Goal: Information Seeking & Learning: Learn about a topic

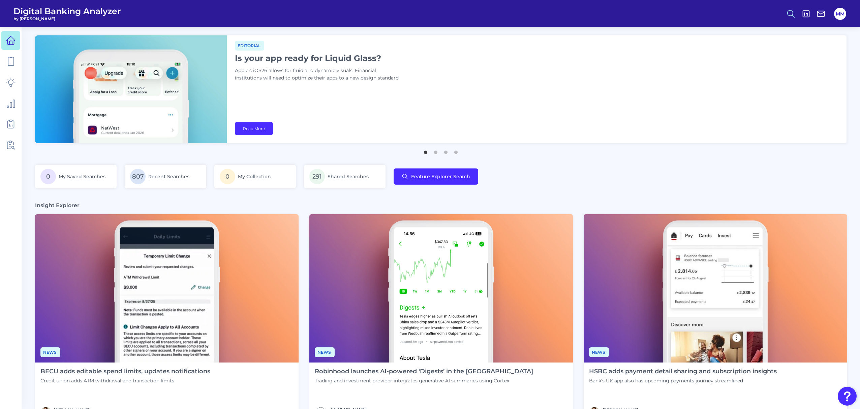
click at [793, 12] on circle at bounding box center [790, 12] width 5 height 5
click at [751, 48] on button "Feature Explorer Search" at bounding box center [758, 48] width 81 height 17
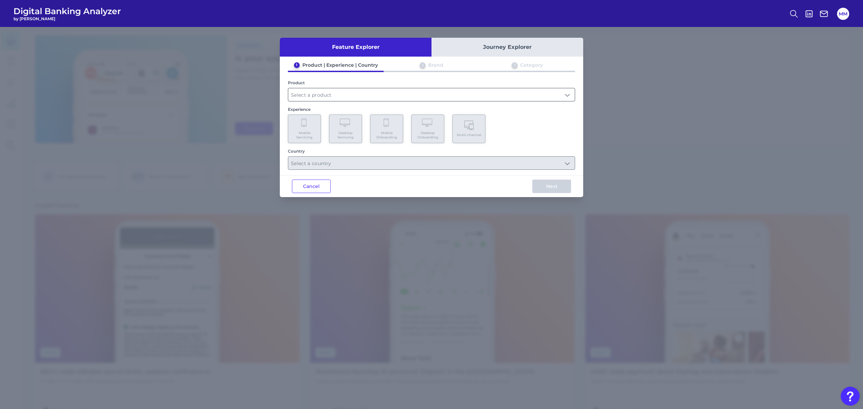
click at [469, 94] on input "text" at bounding box center [431, 94] width 287 height 13
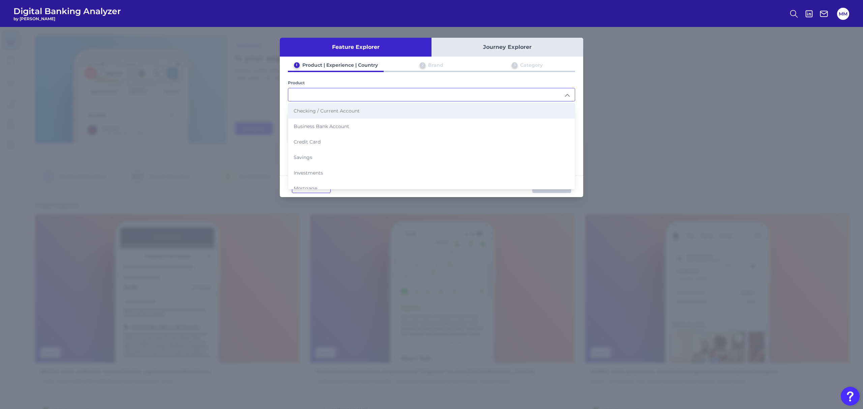
click at [445, 105] on li "Checking / Current Account" at bounding box center [431, 111] width 287 height 16
type input "Checking / Current Account"
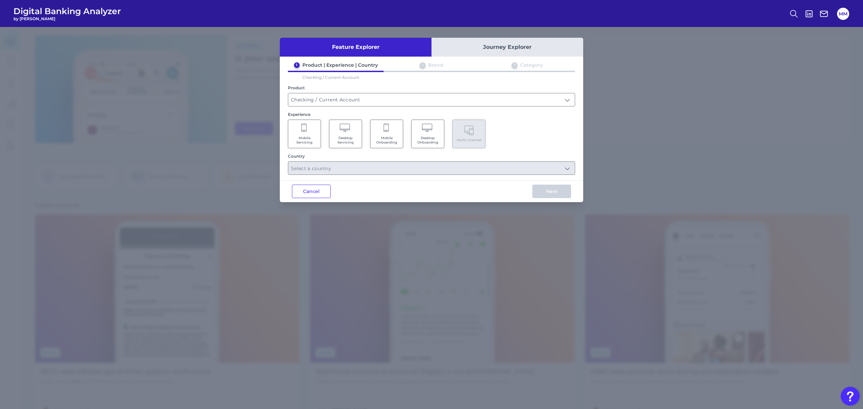
click at [302, 136] on span "Mobile Servicing" at bounding box center [305, 140] width 26 height 9
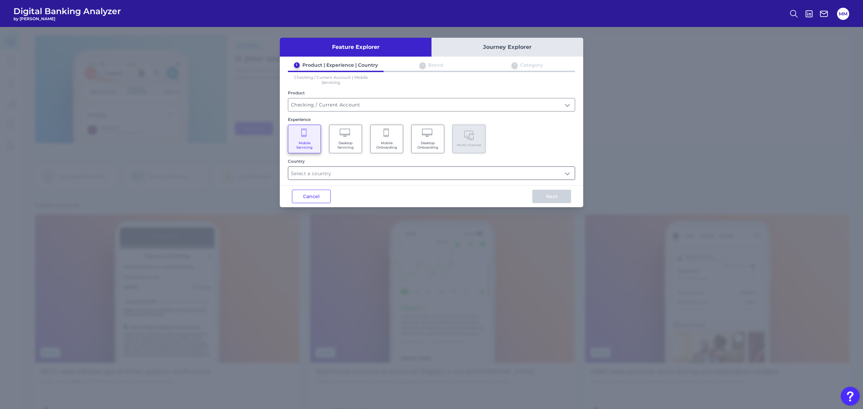
click at [361, 177] on input "text" at bounding box center [431, 173] width 287 height 13
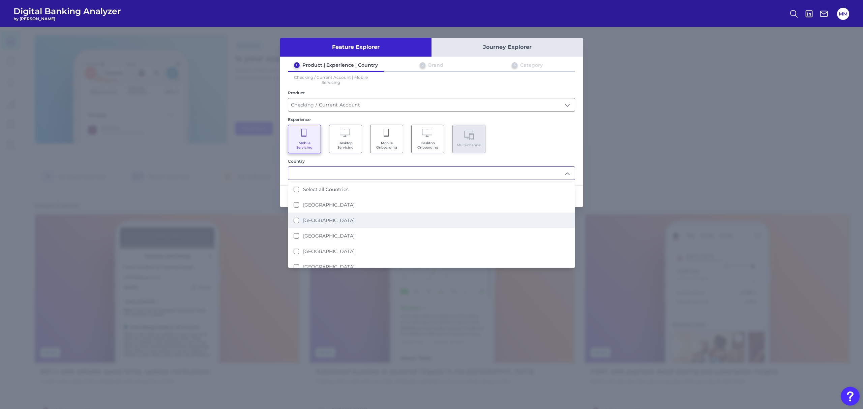
click at [331, 219] on label "[GEOGRAPHIC_DATA]" at bounding box center [329, 220] width 52 height 6
type input "[GEOGRAPHIC_DATA]"
click at [539, 142] on div "Mobile Servicing Desktop Servicing Mobile Onboarding Desktop Onboarding Multi-c…" at bounding box center [431, 139] width 287 height 29
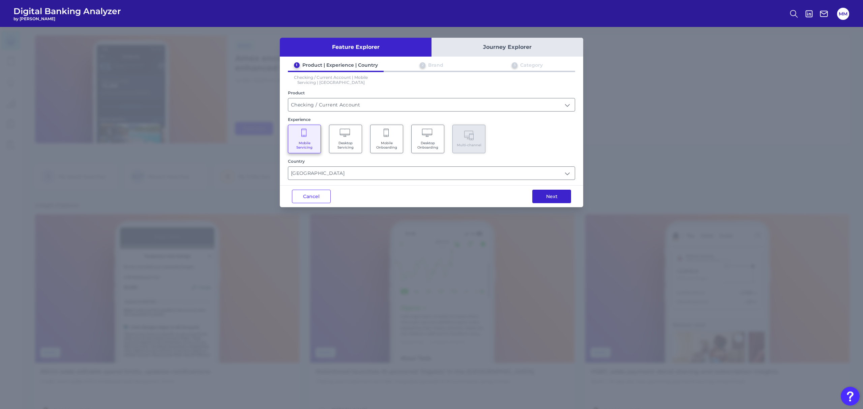
click at [549, 196] on button "Next" at bounding box center [551, 196] width 39 height 13
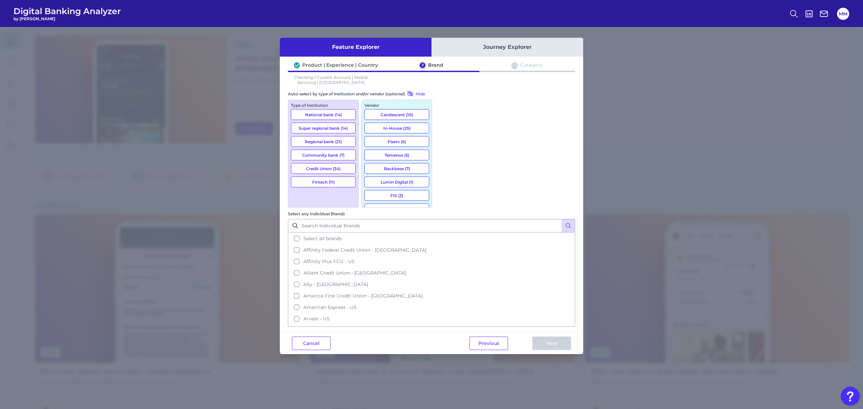
click at [320, 113] on button "National bank (14)" at bounding box center [323, 114] width 65 height 11
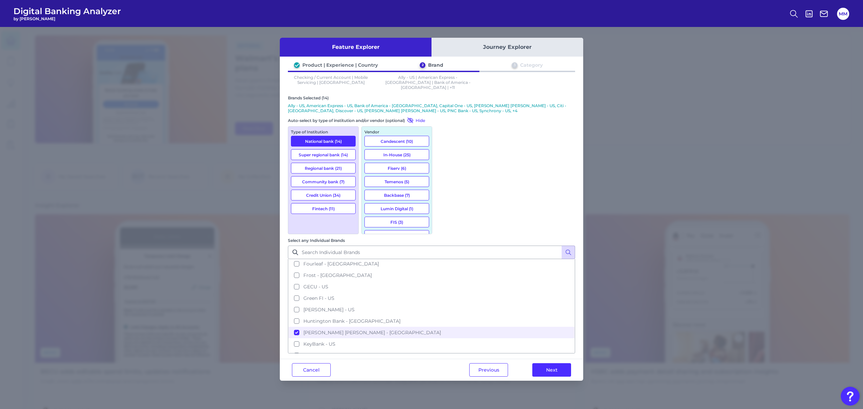
scroll to position [517, 0]
click at [444, 327] on button "[PERSON_NAME] [PERSON_NAME] - [GEOGRAPHIC_DATA]" at bounding box center [432, 332] width 286 height 11
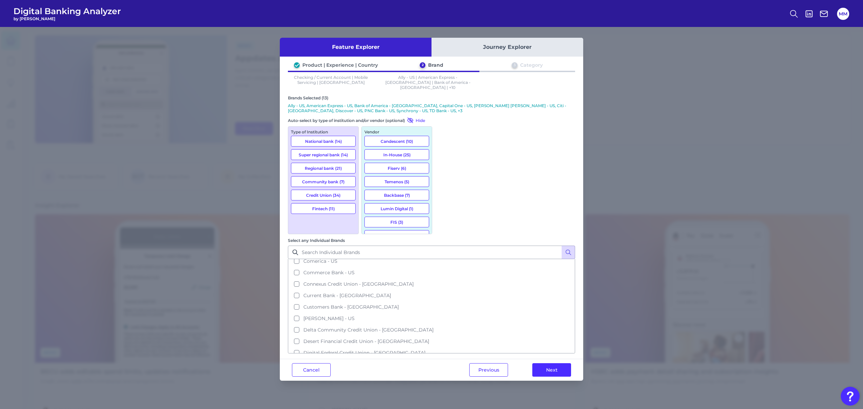
scroll to position [372, 0]
click at [447, 277] on button "Discover - [GEOGRAPHIC_DATA]" at bounding box center [432, 282] width 286 height 11
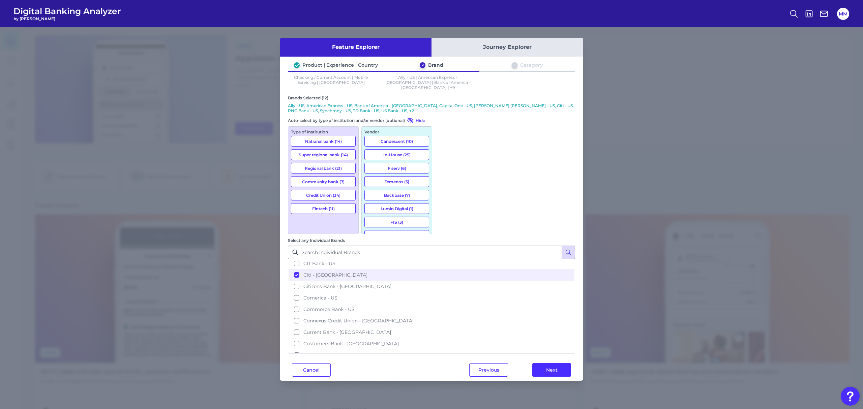
scroll to position [249, 0]
click at [443, 274] on button "Citi - [GEOGRAPHIC_DATA]" at bounding box center [432, 279] width 286 height 11
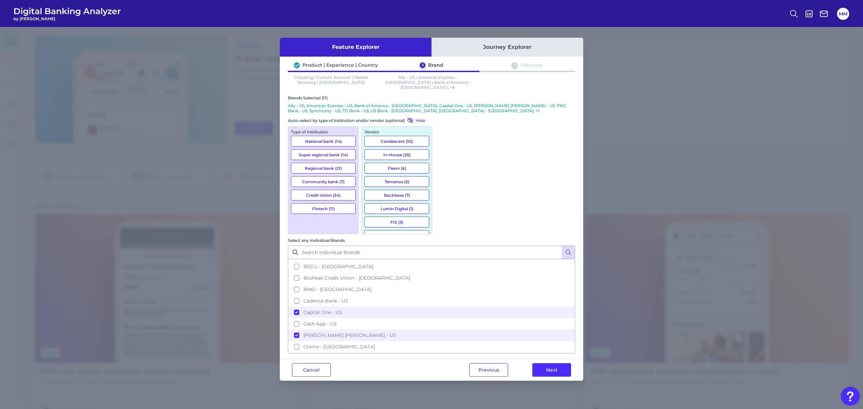
scroll to position [158, 0]
click at [446, 307] on button "Capital One - US" at bounding box center [432, 312] width 286 height 11
click at [444, 330] on button "[PERSON_NAME] [PERSON_NAME] - US" at bounding box center [432, 335] width 286 height 11
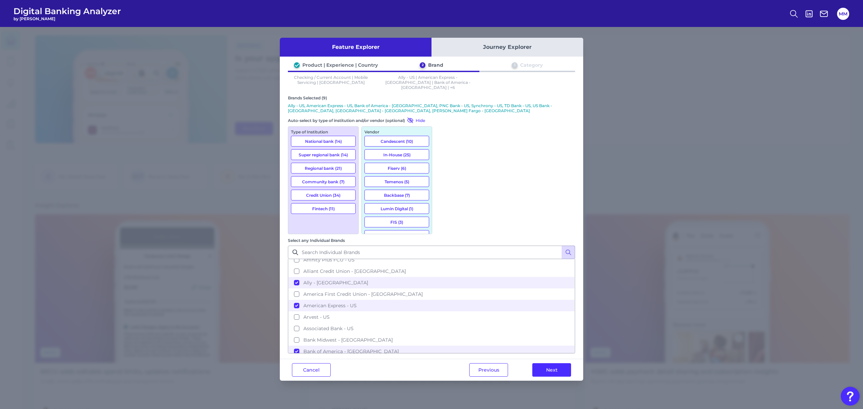
scroll to position [28, 0]
click at [445, 278] on button "Ally - [GEOGRAPHIC_DATA]" at bounding box center [432, 283] width 286 height 11
click at [444, 301] on button "American Express - US" at bounding box center [432, 306] width 286 height 11
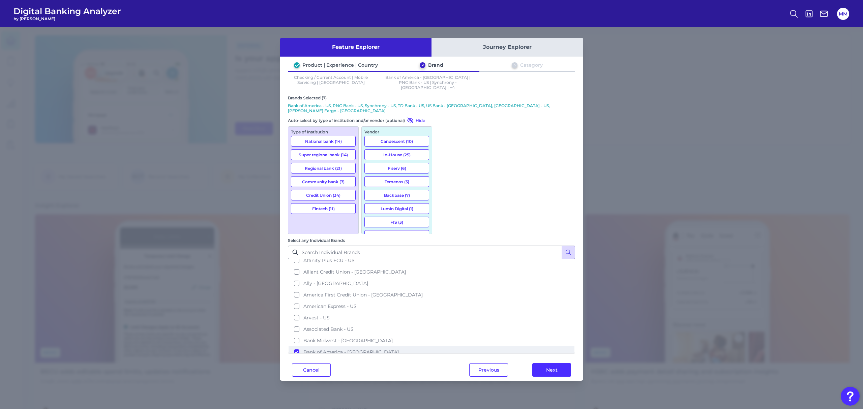
click at [444, 347] on button "Bank of America - [GEOGRAPHIC_DATA]" at bounding box center [432, 352] width 286 height 11
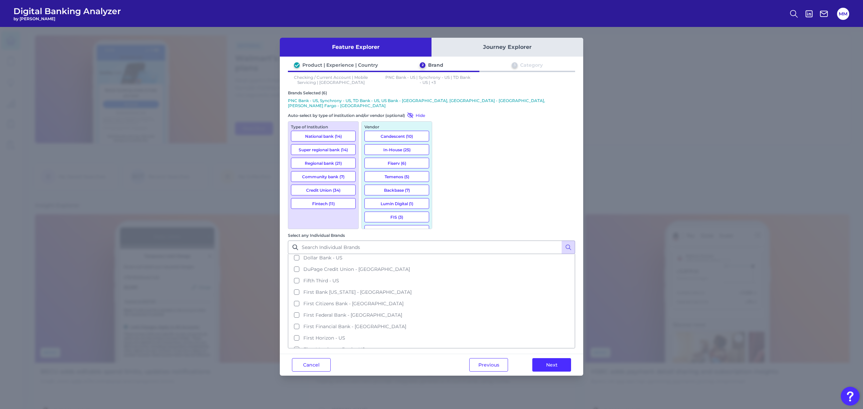
scroll to position [403, 0]
click at [412, 290] on span "First Bank [US_STATE] - [GEOGRAPHIC_DATA]" at bounding box center [357, 293] width 108 height 6
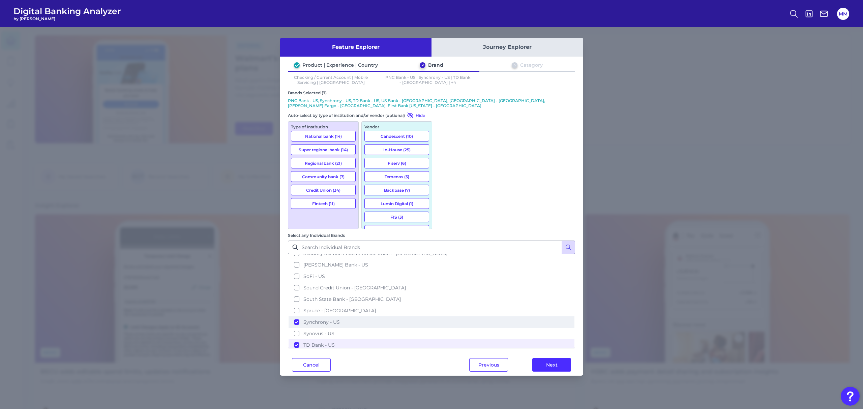
click at [340, 319] on span "Synchrony - US" at bounding box center [321, 322] width 36 height 6
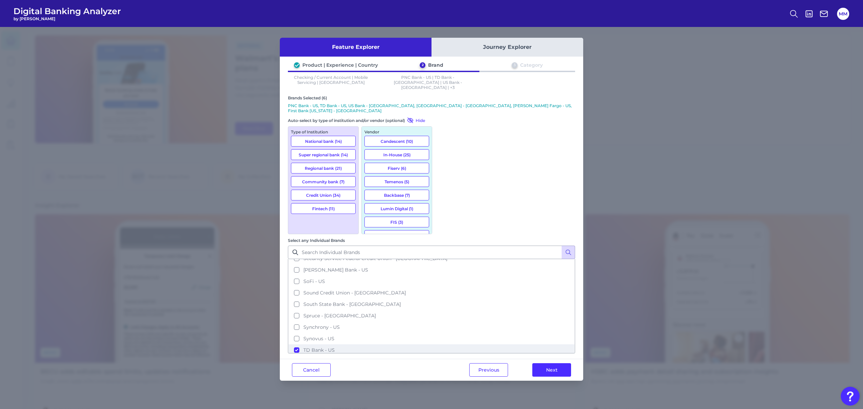
click at [335, 347] on span "TD Bank - US" at bounding box center [318, 350] width 31 height 6
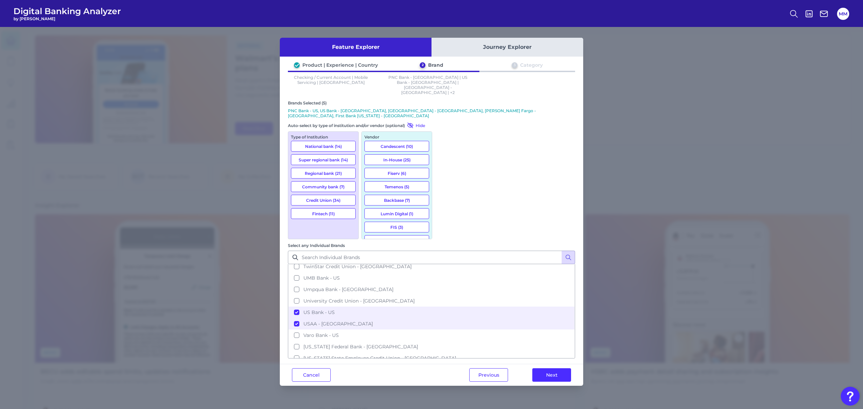
scroll to position [1069, 0]
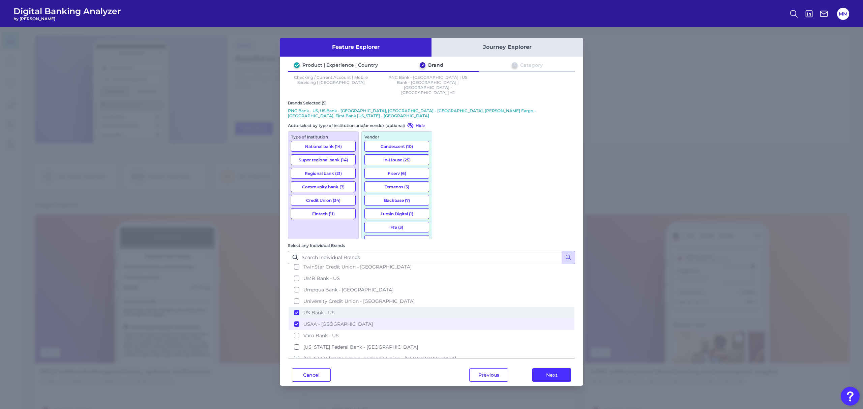
click at [463, 307] on button "US Bank - US" at bounding box center [432, 312] width 286 height 11
click at [373, 321] on span "USAA - [GEOGRAPHIC_DATA]" at bounding box center [337, 324] width 69 height 6
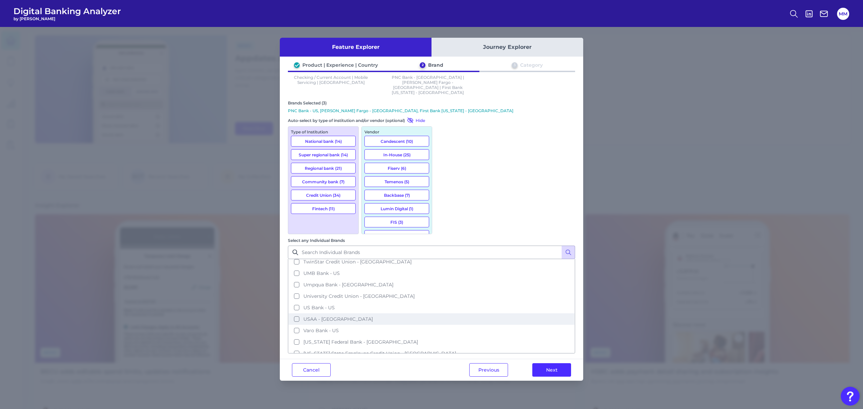
scroll to position [1121, 0]
click at [415, 322] on span "[PERSON_NAME] Fargo - [GEOGRAPHIC_DATA]" at bounding box center [359, 325] width 112 height 6
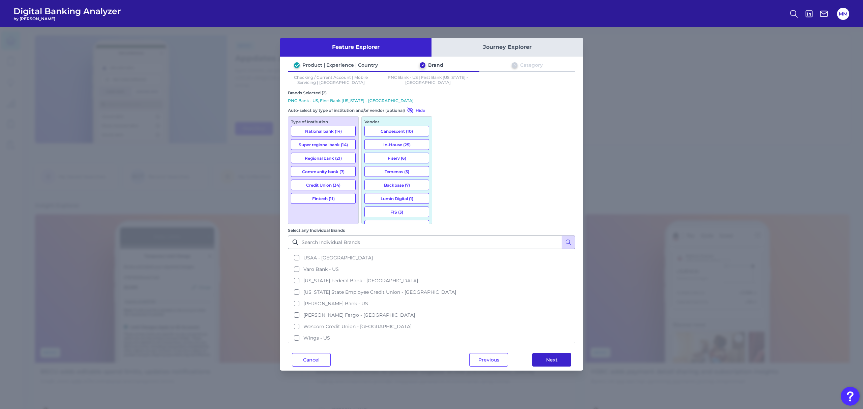
click at [555, 353] on button "Next" at bounding box center [551, 359] width 39 height 13
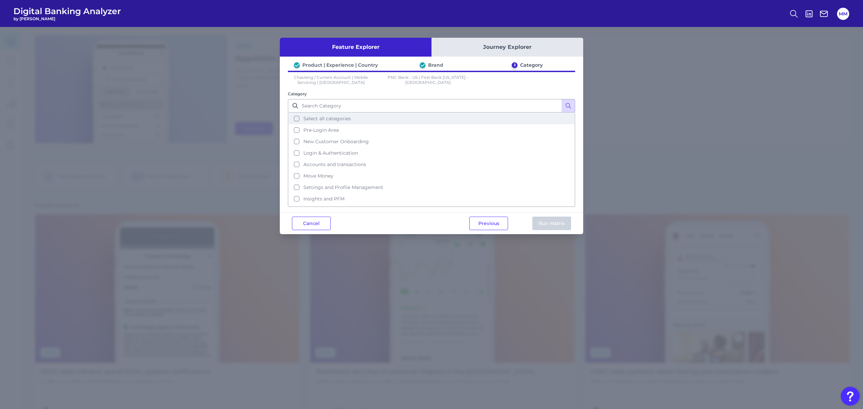
click at [297, 118] on button "Select all categories" at bounding box center [432, 118] width 286 height 11
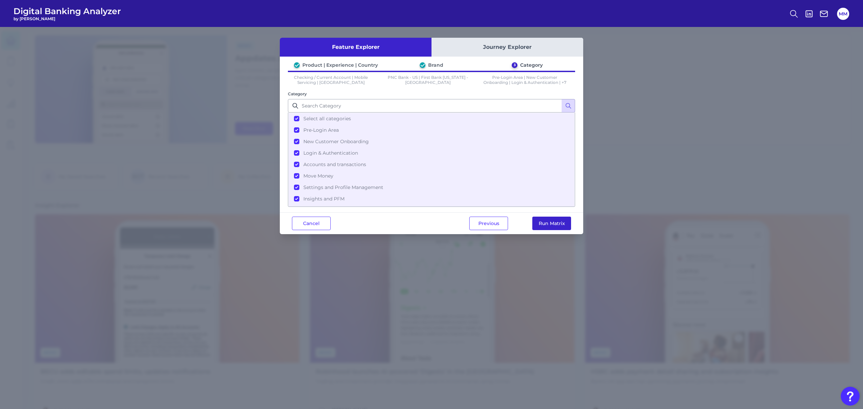
click at [556, 224] on button "Run Matrix" at bounding box center [551, 223] width 39 height 13
